Goal: Task Accomplishment & Management: Use online tool/utility

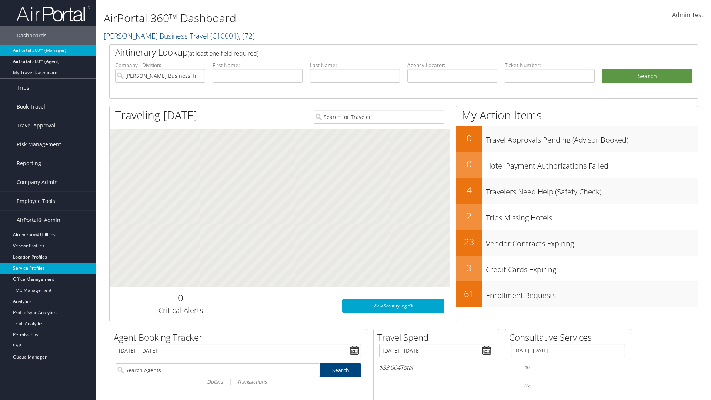
click at [48, 268] on link "Service Profiles" at bounding box center [48, 268] width 96 height 11
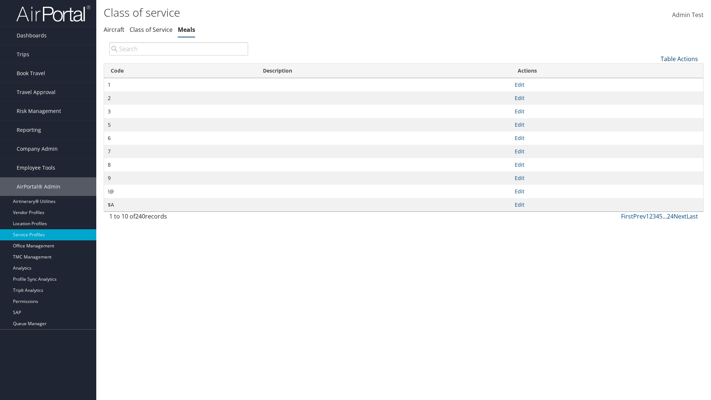
click at [679, 59] on link "Table Actions" at bounding box center [679, 59] width 37 height 8
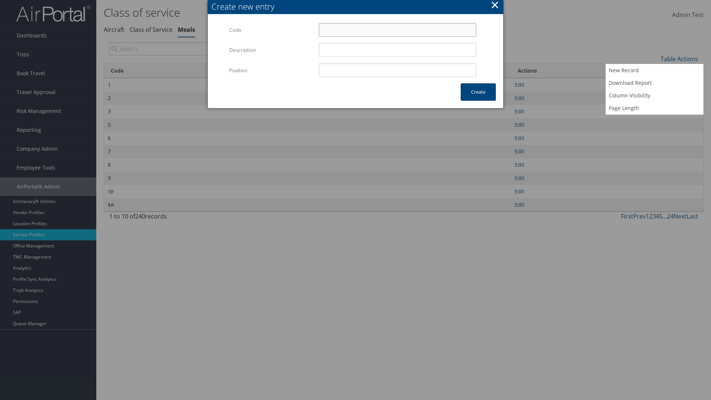
click at [397, 30] on input "Code" at bounding box center [397, 30] width 157 height 14
type input ",1"
click at [397, 70] on input "Position" at bounding box center [397, 70] width 157 height 14
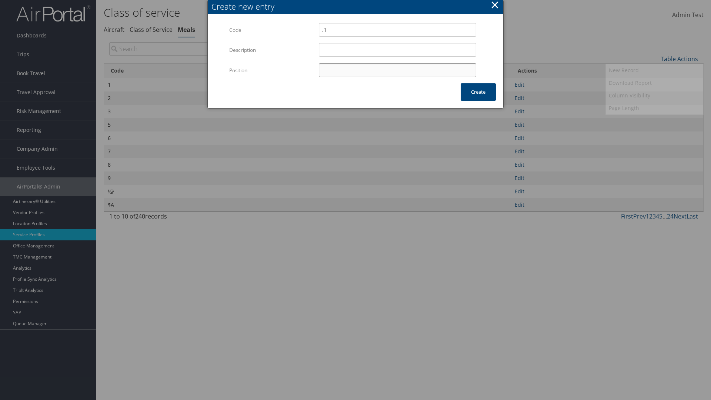
type input "12"
type input ",1"
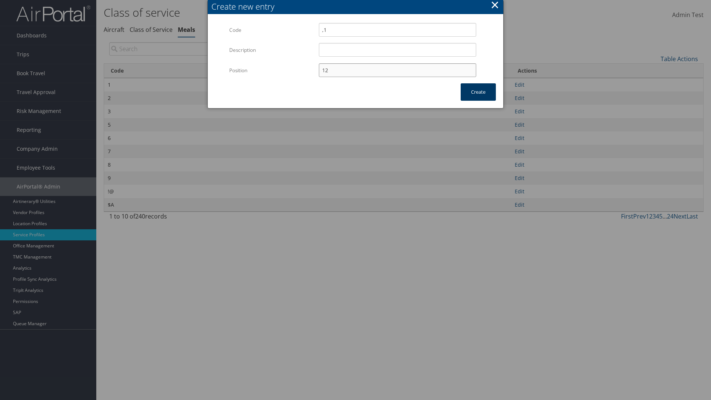
type input "12"
click at [478, 92] on button "Create" at bounding box center [478, 91] width 35 height 17
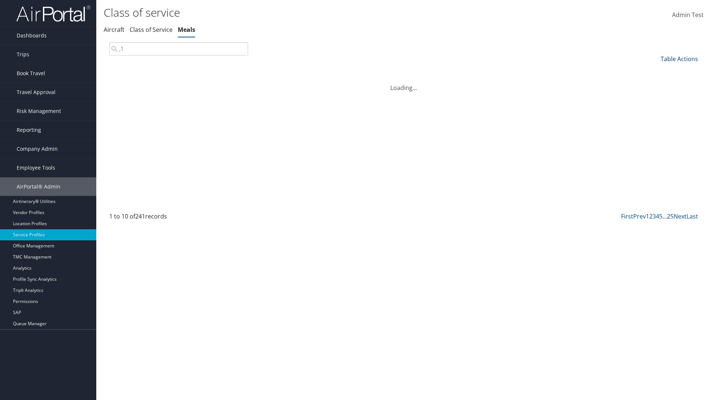
type input ",1"
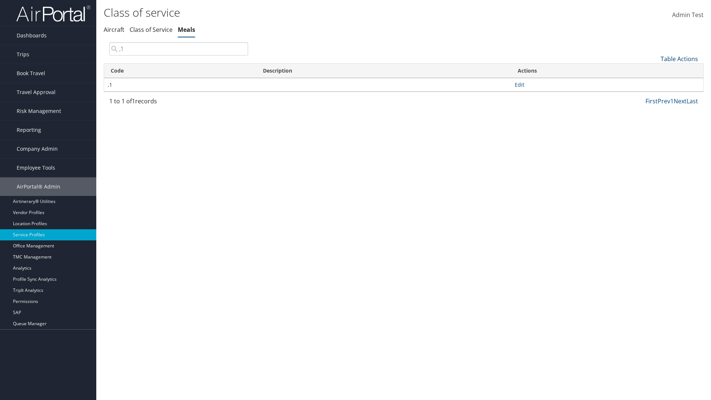
click at [679, 59] on link "Table Actions" at bounding box center [679, 59] width 37 height 8
click at [654, 95] on link "Column Visibility" at bounding box center [654, 95] width 97 height 13
click at [654, 71] on link "Code" at bounding box center [654, 71] width 97 height 13
click at [654, 83] on link "Description" at bounding box center [654, 83] width 97 height 13
click at [355, 200] on div at bounding box center [355, 200] width 711 height 400
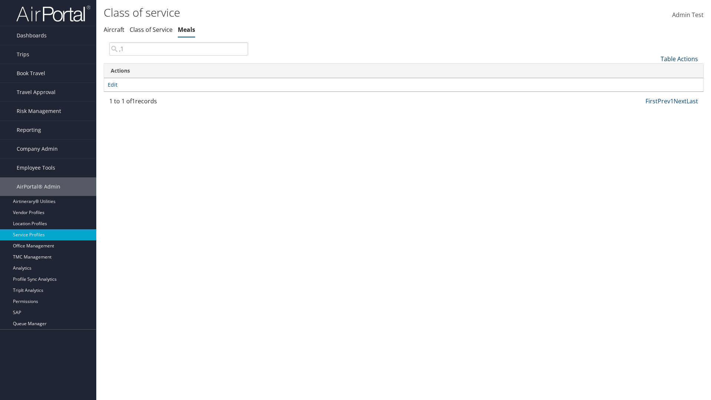
click at [679, 59] on link "Table Actions" at bounding box center [679, 59] width 37 height 8
click at [654, 95] on link "Column Visibility" at bounding box center [654, 95] width 97 height 13
click at [654, 71] on link "Code" at bounding box center [654, 71] width 97 height 13
click at [654, 83] on link "Description" at bounding box center [654, 83] width 97 height 13
